Goal: Task Accomplishment & Management: Manage account settings

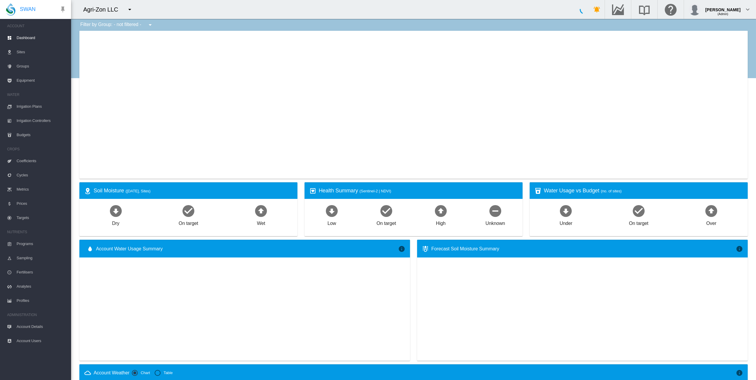
type input "**********"
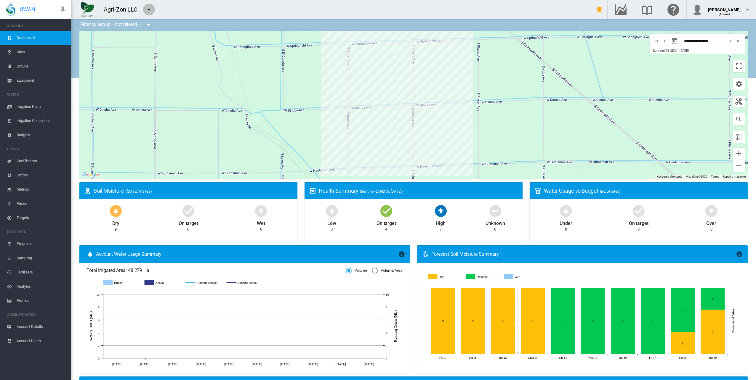
click at [150, 8] on md-icon "icon-menu-down" at bounding box center [148, 9] width 7 height 7
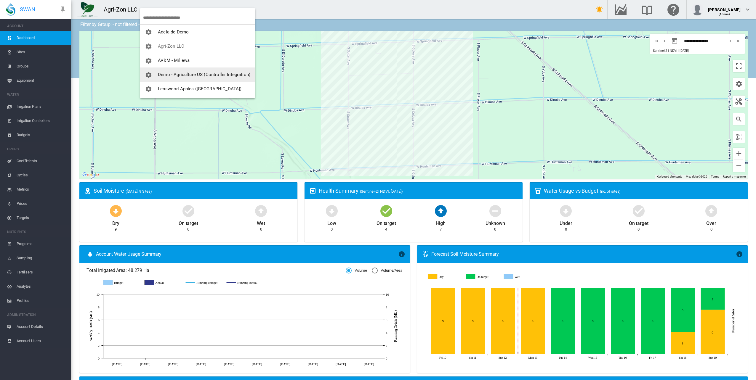
scroll to position [57, 0]
click at [172, 74] on span "SWAN Systems" at bounding box center [174, 74] width 32 height 5
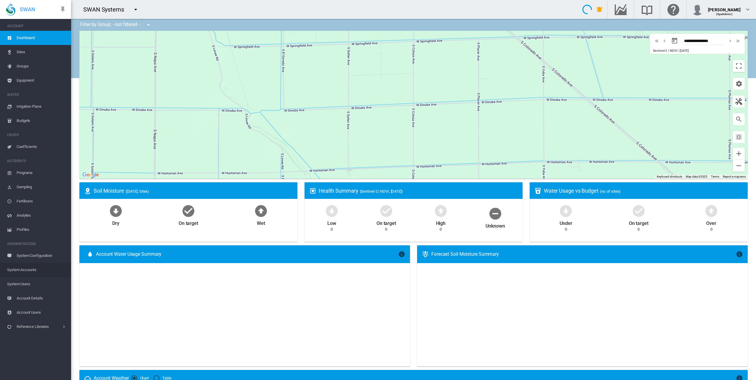
click at [27, 268] on span "System Accounts" at bounding box center [36, 270] width 59 height 14
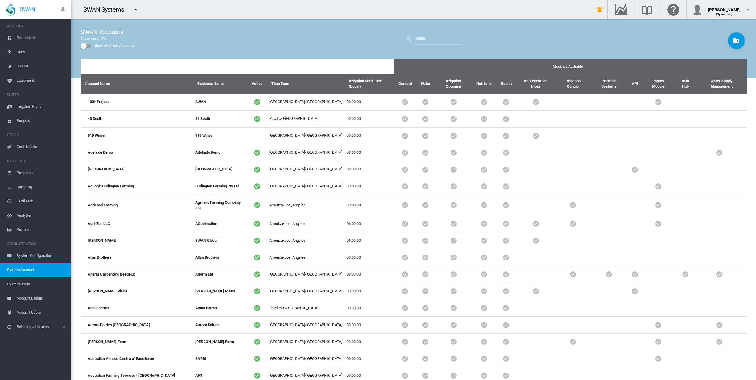
click at [20, 281] on span "System Users" at bounding box center [36, 284] width 59 height 14
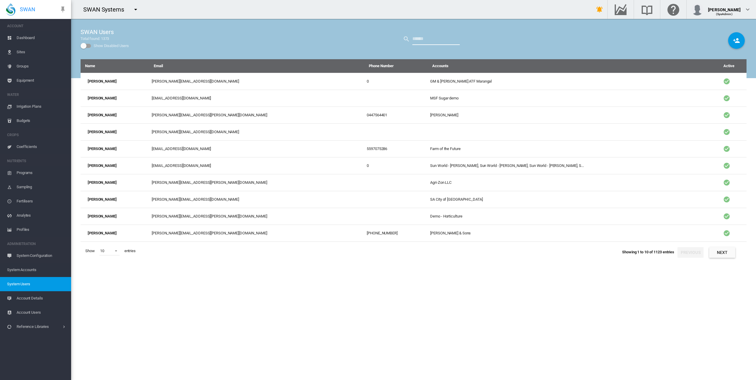
click at [423, 37] on input "text" at bounding box center [435, 39] width 47 height 12
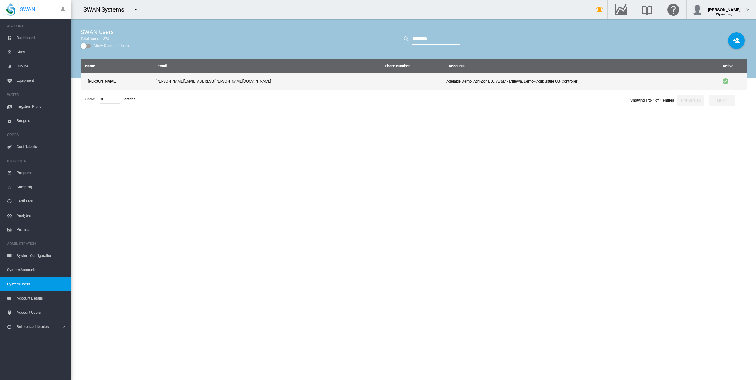
type input "********"
click at [142, 84] on td "[PERSON_NAME]" at bounding box center [117, 81] width 73 height 17
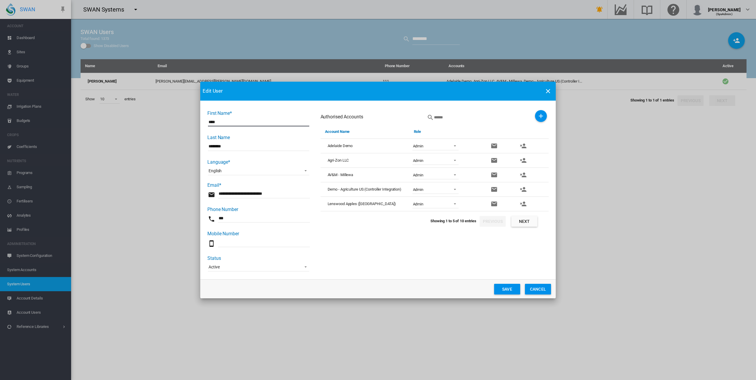
click at [543, 117] on md-icon "icon-plus" at bounding box center [540, 116] width 7 height 7
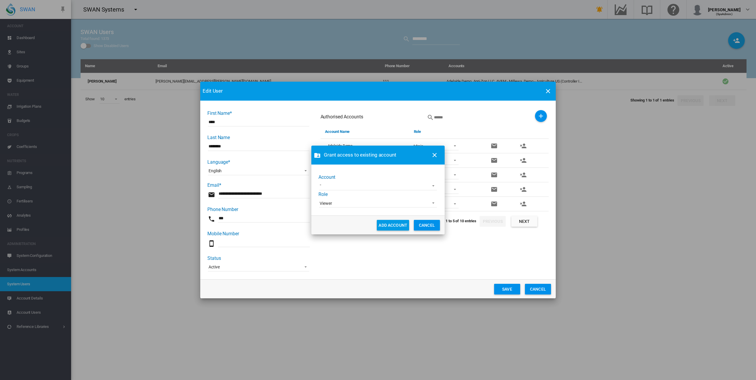
click at [366, 184] on md-select "100+ Project 45 South Adelaide High School AgLogic Burlington Farming AgriLand …" at bounding box center [378, 186] width 118 height 9
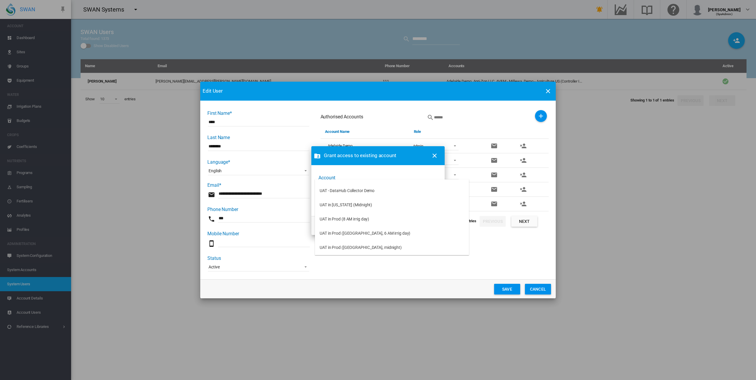
scroll to position [2684, 0]
click at [376, 233] on div "UAT in Prod ([GEOGRAPHIC_DATA], 6 AM irrig day)" at bounding box center [365, 233] width 91 height 6
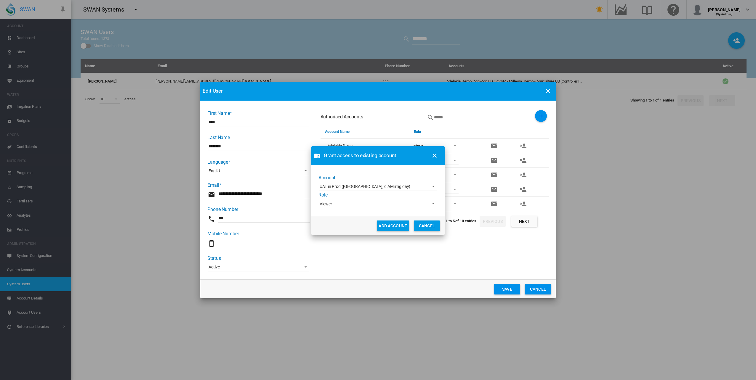
click at [380, 204] on span "Viewer" at bounding box center [373, 204] width 107 height 6
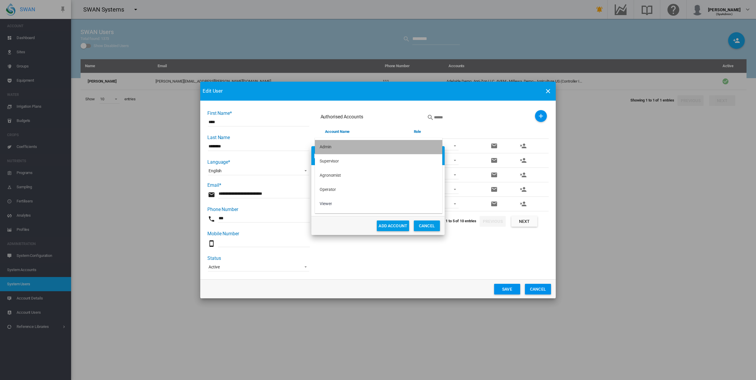
click at [365, 148] on md-option "Admin" at bounding box center [378, 147] width 127 height 14
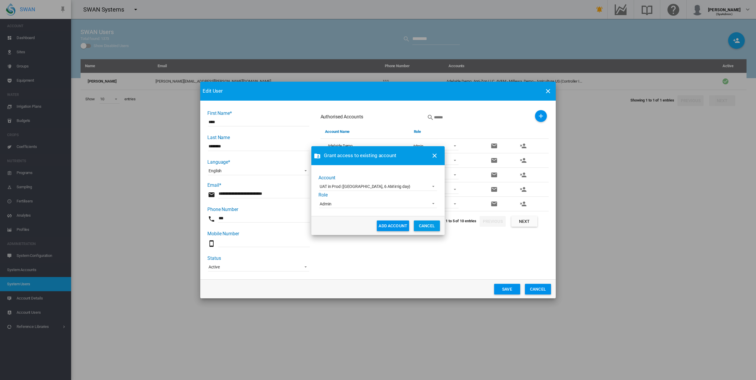
click at [396, 228] on button "ADD ACCOUNT" at bounding box center [393, 226] width 32 height 11
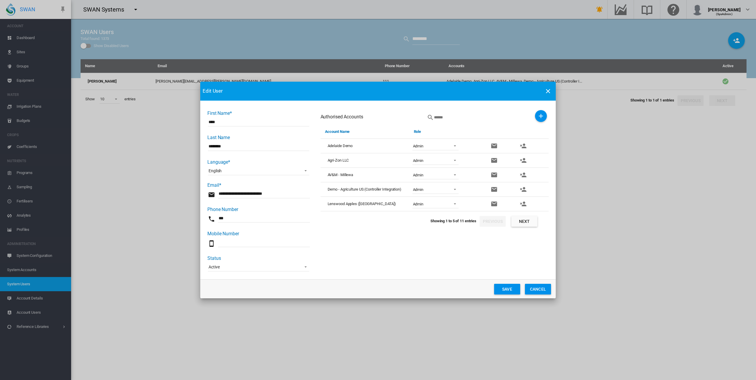
click at [507, 290] on button "Save" at bounding box center [507, 289] width 26 height 11
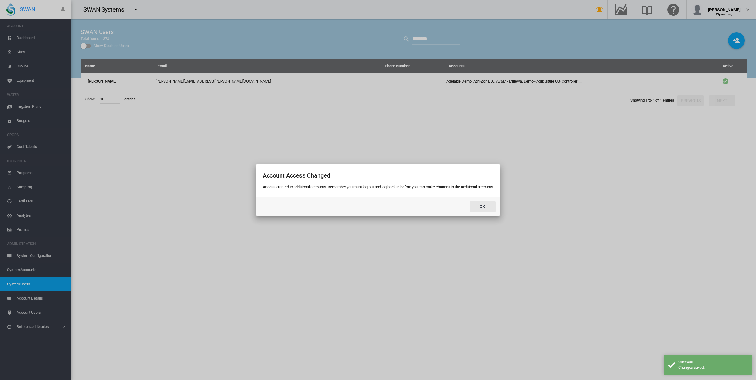
click at [483, 207] on button "Ok" at bounding box center [483, 206] width 26 height 11
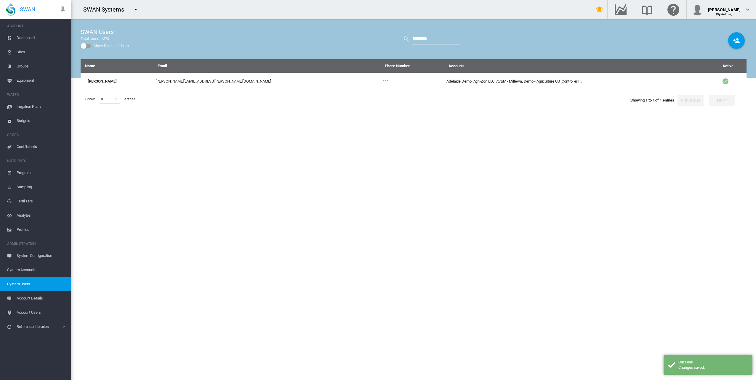
click at [136, 7] on md-icon "icon-menu-down" at bounding box center [135, 9] width 7 height 7
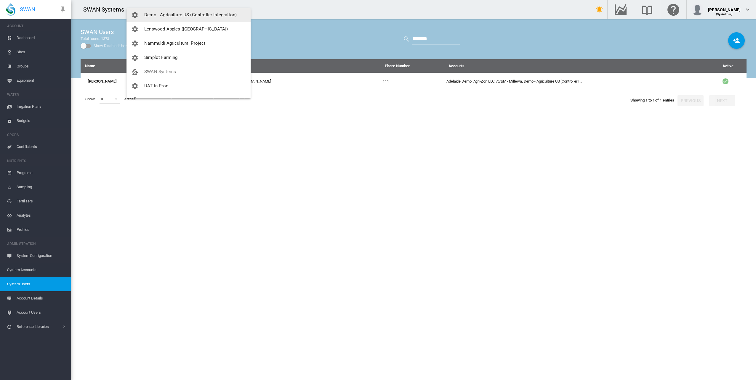
scroll to position [71, 0]
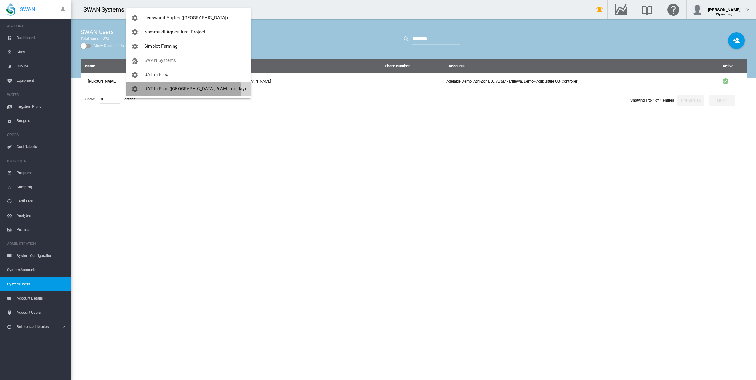
click at [178, 90] on span "UAT in Prod ([GEOGRAPHIC_DATA], 6 AM irrig day)" at bounding box center [195, 88] width 102 height 5
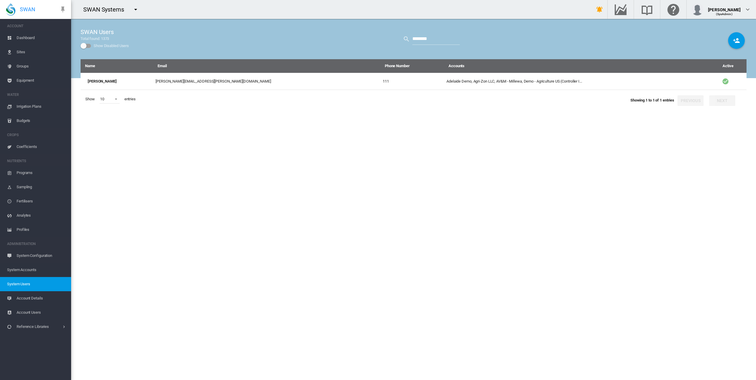
click at [377, 168] on div "Name Email Phone Number Accounts Active Matt Steffens matt.steffens@swansystems…" at bounding box center [414, 219] width 666 height 321
click at [105, 141] on div "Name Email Phone Number Accounts Active Matt Steffens matt.steffens@swansystems…" at bounding box center [414, 219] width 666 height 321
click at [135, 8] on md-icon "icon-menu-down" at bounding box center [135, 9] width 7 height 7
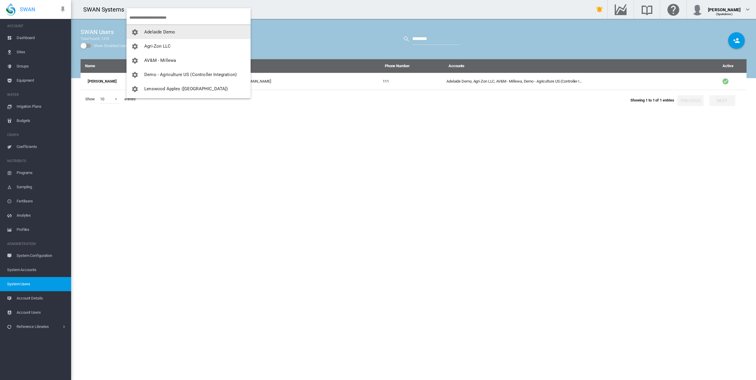
click at [182, 32] on button "Adelaide Demo" at bounding box center [188, 32] width 124 height 14
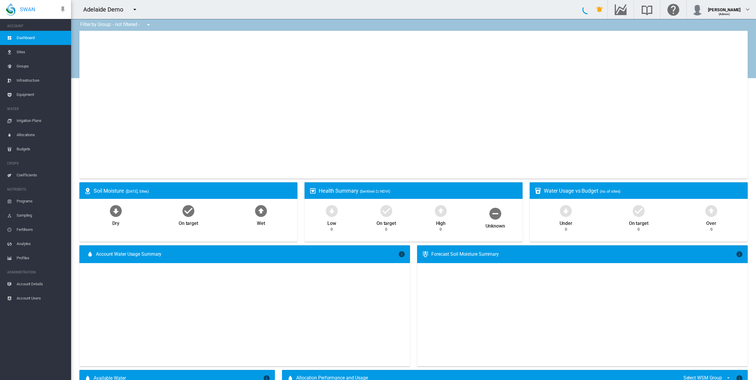
type input "**********"
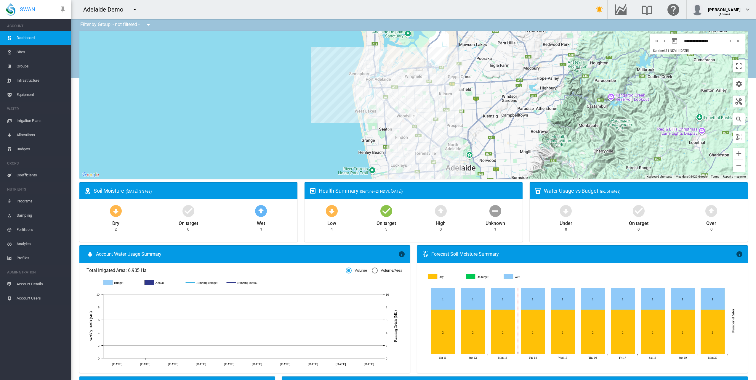
click at [134, 10] on md-icon "icon-menu-down" at bounding box center [134, 9] width 7 height 7
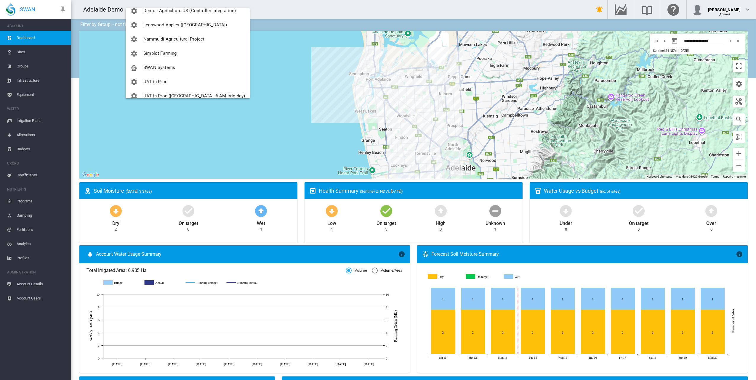
scroll to position [71, 0]
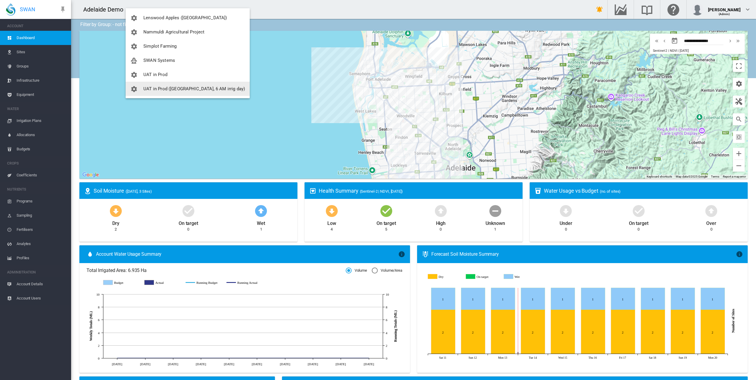
click at [109, 11] on md-backdrop at bounding box center [378, 190] width 756 height 380
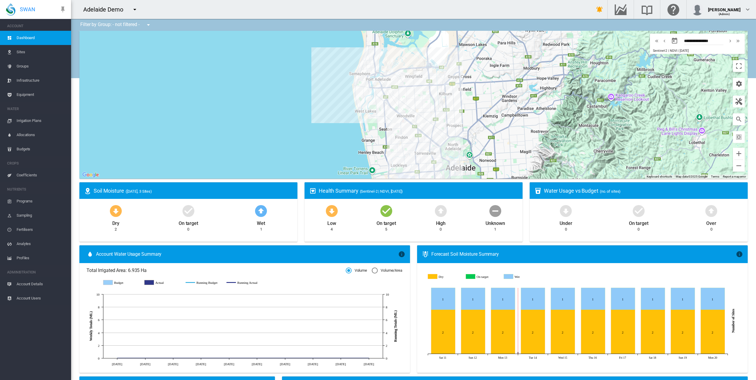
click at [140, 11] on md-menu at bounding box center [136, 10] width 14 height 12
click at [136, 10] on md-icon "icon-menu-down" at bounding box center [134, 9] width 7 height 7
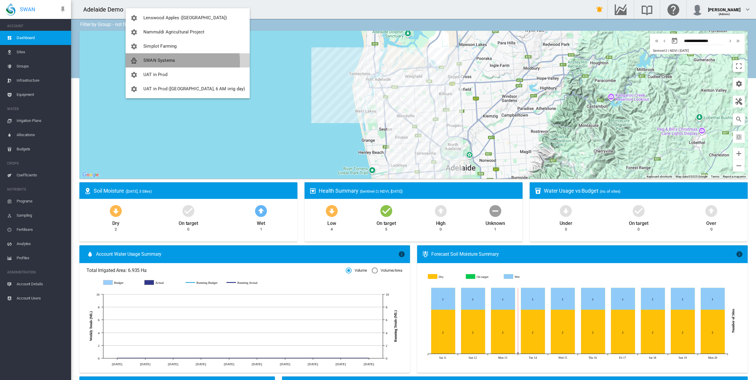
click at [168, 63] on span "SWAN Systems" at bounding box center [159, 60] width 32 height 5
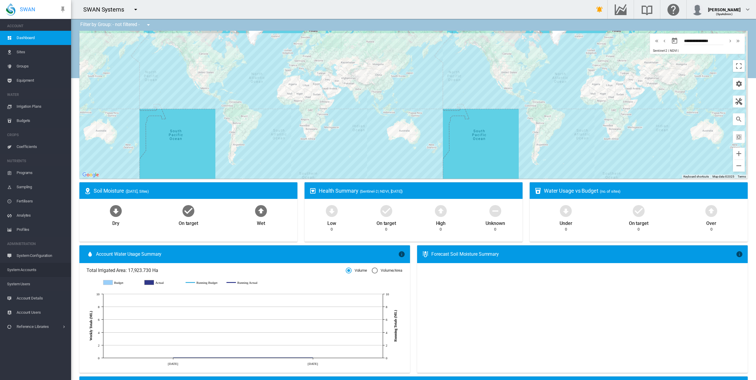
click at [37, 267] on span "System Accounts" at bounding box center [36, 270] width 59 height 14
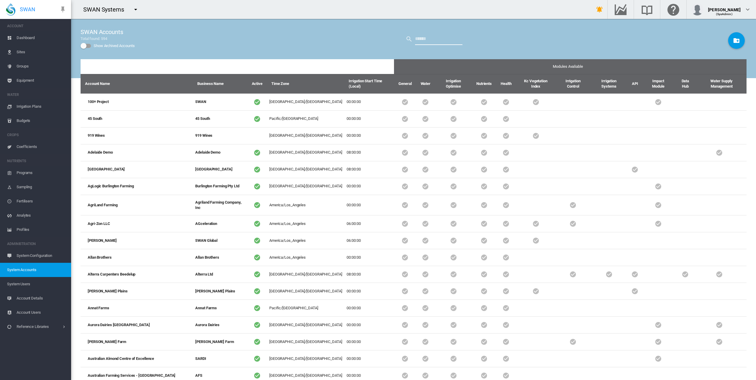
click at [433, 38] on input "text" at bounding box center [438, 39] width 47 height 12
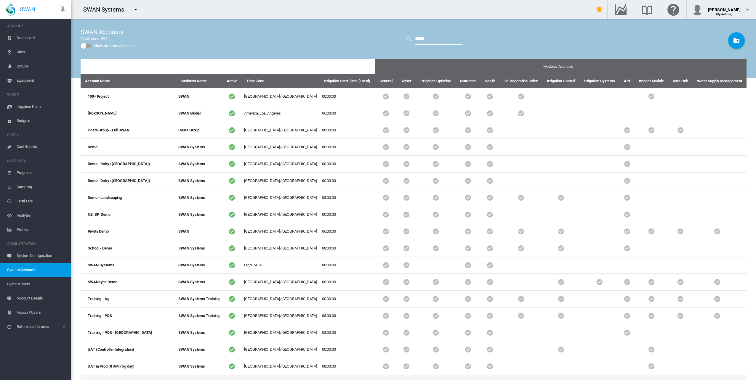
type input "****"
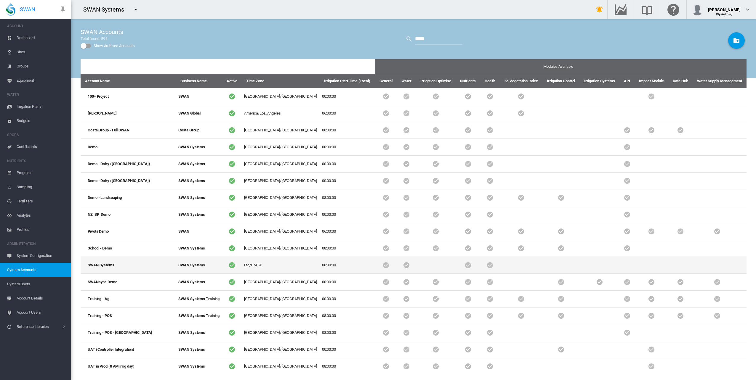
click at [130, 262] on td "SWAN Systems" at bounding box center [128, 265] width 95 height 17
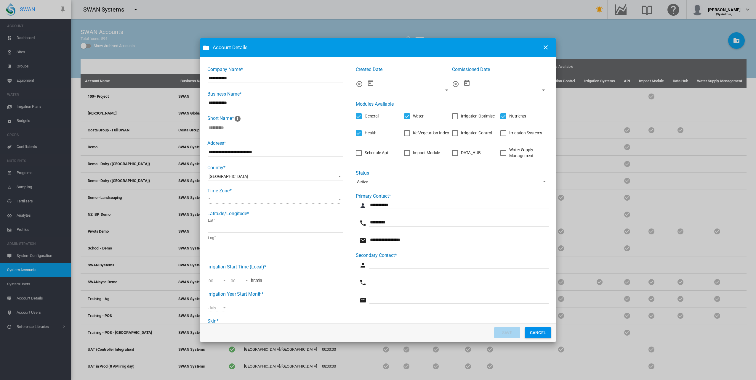
drag, startPoint x: 401, startPoint y: 205, endPoint x: 364, endPoint y: 203, distance: 37.4
click at [365, 202] on md-input-container "**********" at bounding box center [454, 208] width 190 height 17
drag, startPoint x: 394, startPoint y: 222, endPoint x: 366, endPoint y: 219, distance: 28.0
click at [366, 219] on md-input-container "**********" at bounding box center [454, 225] width 190 height 17
click at [447, 192] on div "Created Date Comissioned Date Modules Avaliable General Water Irrigation Optimi…" at bounding box center [452, 188] width 193 height 245
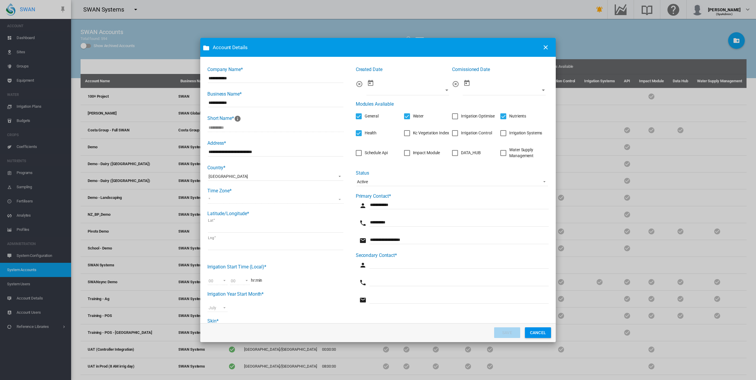
click at [500, 134] on div "Irrigation Systems" at bounding box center [503, 133] width 6 height 6
click at [218, 196] on md-select "Africa/Abidjan Africa/Accra Africa/Addis_Ababa Africa/Algiers Africa/Asmera Afr…" at bounding box center [275, 199] width 135 height 9
click at [531, 331] on button "CANCEL" at bounding box center [538, 333] width 26 height 11
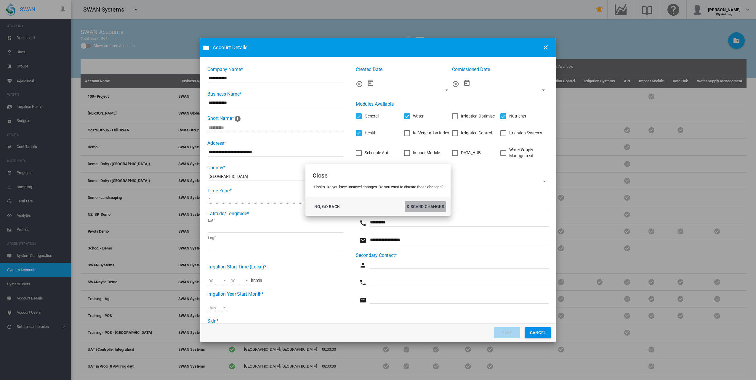
click at [435, 208] on button "DISCARD CHANGES" at bounding box center [425, 206] width 41 height 11
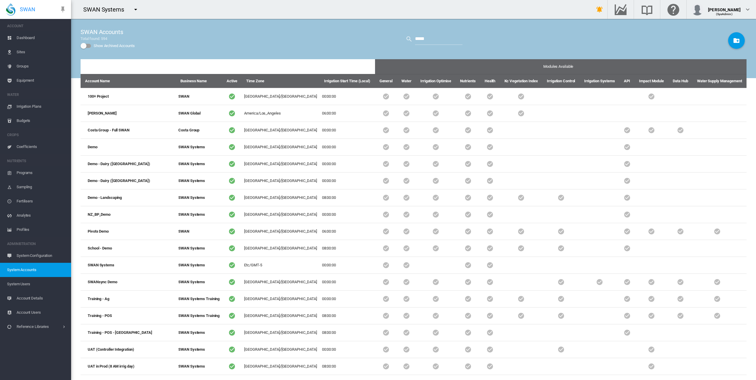
click at [37, 267] on span "System Accounts" at bounding box center [36, 270] width 59 height 14
click at [38, 257] on span "System Configuration" at bounding box center [42, 256] width 50 height 14
click at [32, 270] on span "System Accounts" at bounding box center [36, 270] width 59 height 14
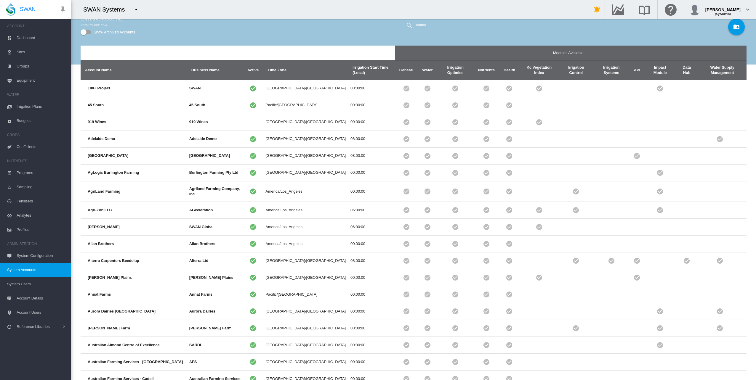
scroll to position [2, 0]
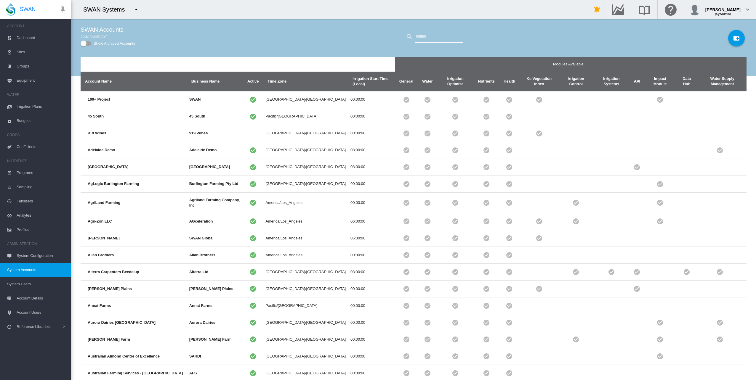
click at [427, 33] on input "text" at bounding box center [438, 37] width 47 height 12
click at [422, 38] on input "text" at bounding box center [438, 37] width 47 height 12
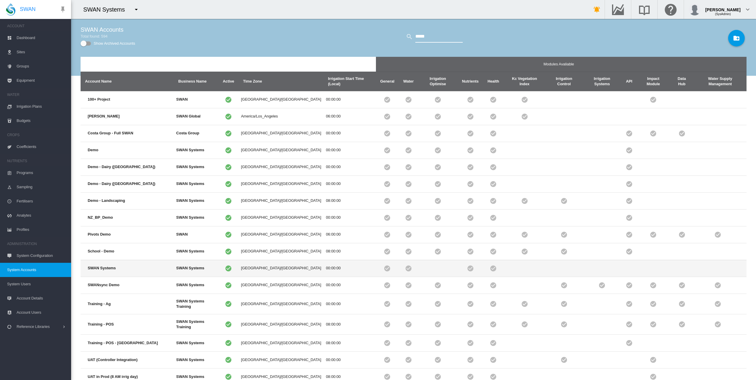
type input "****"
click at [115, 261] on td "SWAN Systems" at bounding box center [127, 268] width 93 height 17
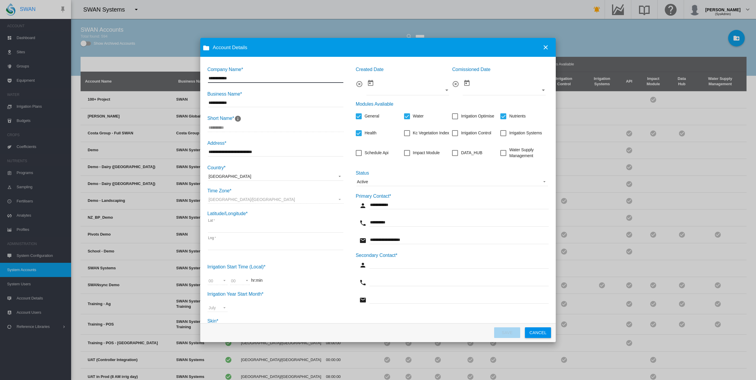
click at [500, 133] on div "Irrigation Systems" at bounding box center [503, 133] width 6 height 6
click at [545, 332] on button "CANCEL" at bounding box center [538, 333] width 26 height 11
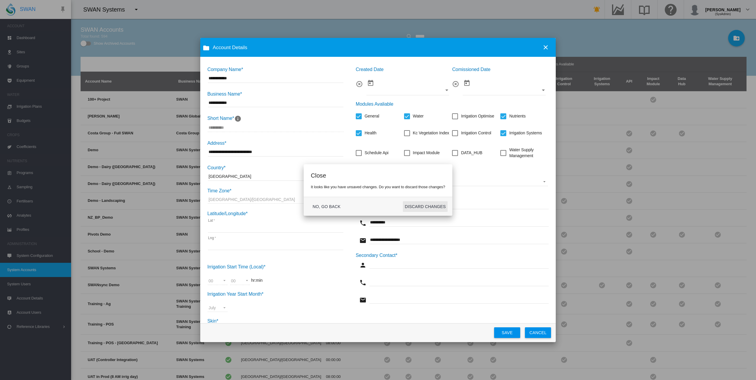
click at [427, 206] on button "DISCARD CHANGES" at bounding box center [425, 206] width 44 height 11
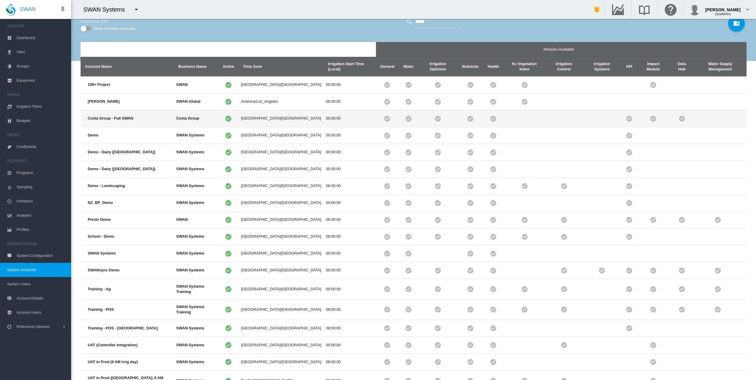
scroll to position [0, 0]
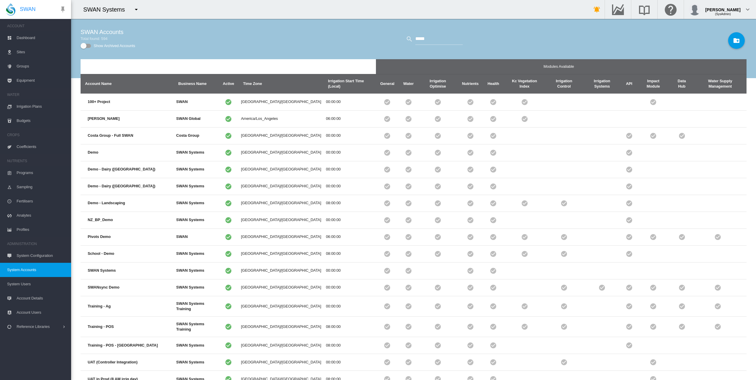
click at [134, 11] on md-icon "icon-menu-down" at bounding box center [136, 9] width 7 height 7
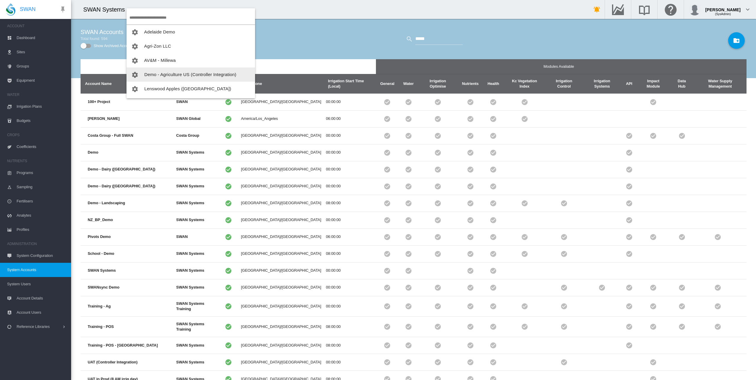
scroll to position [71, 0]
click at [168, 93] on button "UAT in Prod ([GEOGRAPHIC_DATA], 6 AM irrig day)" at bounding box center [190, 89] width 129 height 14
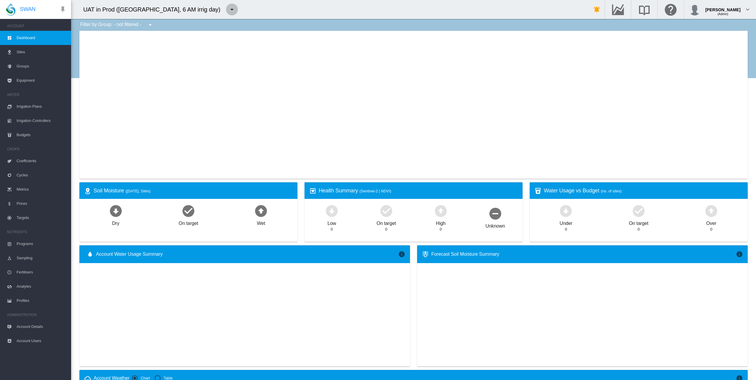
click at [228, 9] on md-icon "icon-menu-down" at bounding box center [231, 9] width 7 height 7
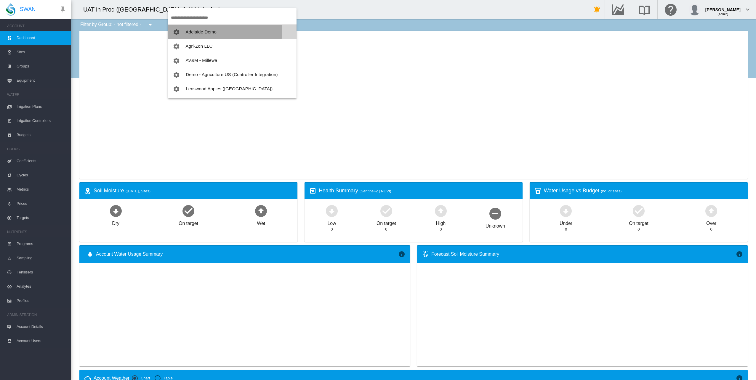
click at [188, 30] on span "Adelaide Demo" at bounding box center [201, 31] width 31 height 5
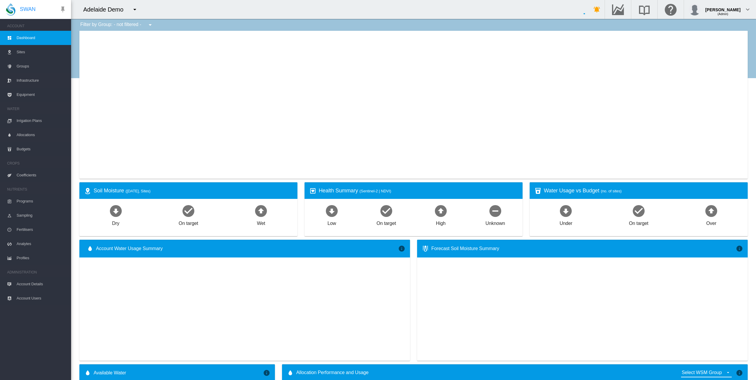
type input "**********"
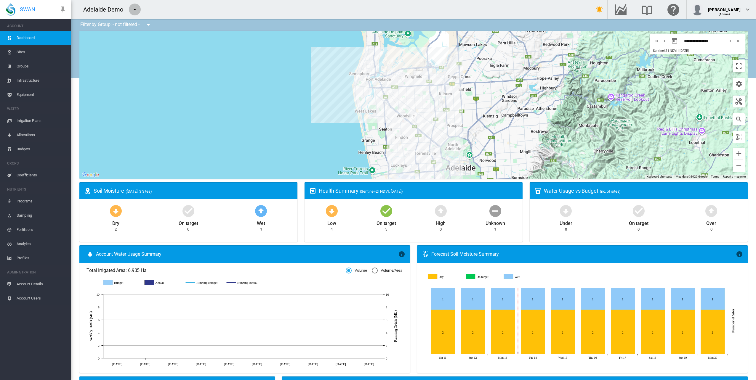
click at [133, 10] on md-icon "icon-menu-down" at bounding box center [134, 9] width 7 height 7
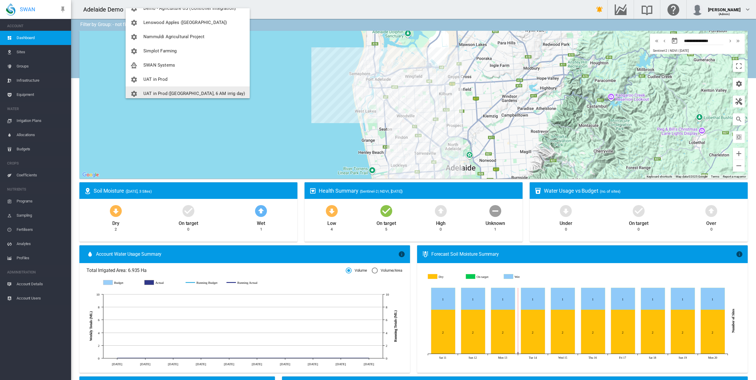
scroll to position [71, 0]
click at [172, 88] on span "UAT in Prod ([GEOGRAPHIC_DATA], 6 AM irrig day)" at bounding box center [194, 88] width 102 height 5
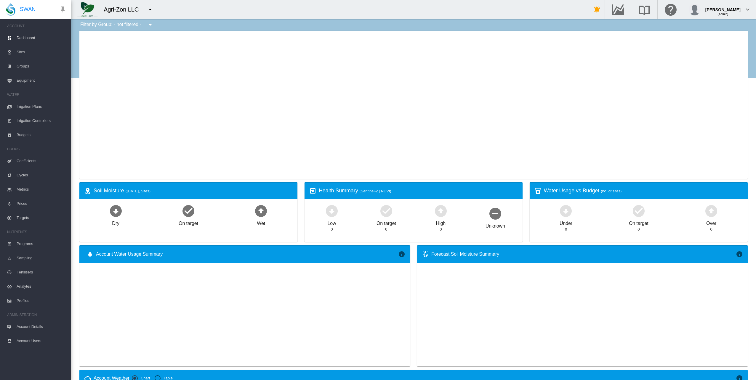
type input "**********"
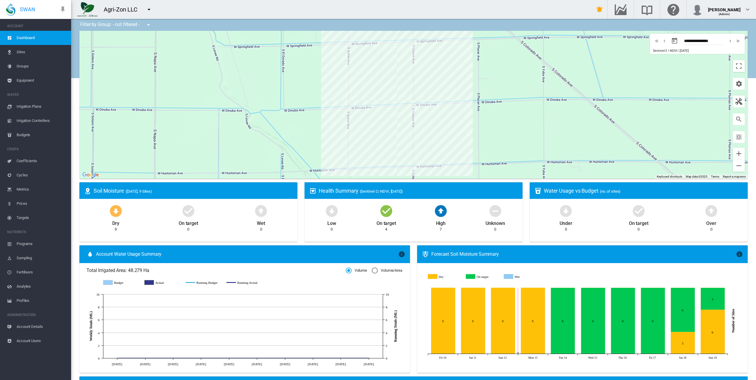
click at [150, 11] on md-icon "icon-menu-down" at bounding box center [148, 9] width 7 height 7
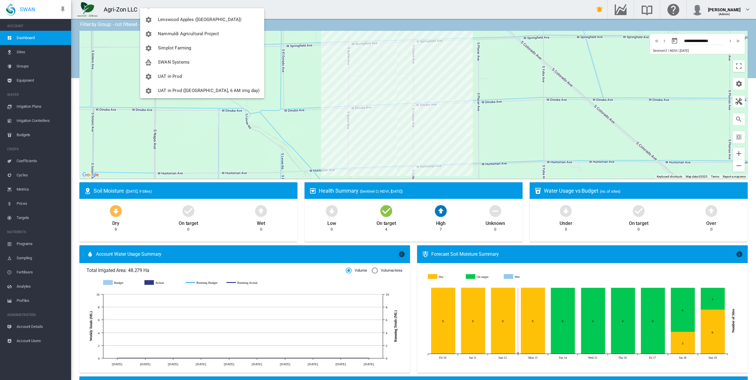
scroll to position [71, 0]
click at [213, 87] on span "UAT in Prod ([GEOGRAPHIC_DATA], 6 AM irrig day)" at bounding box center [209, 88] width 102 height 5
